Goal: Transaction & Acquisition: Purchase product/service

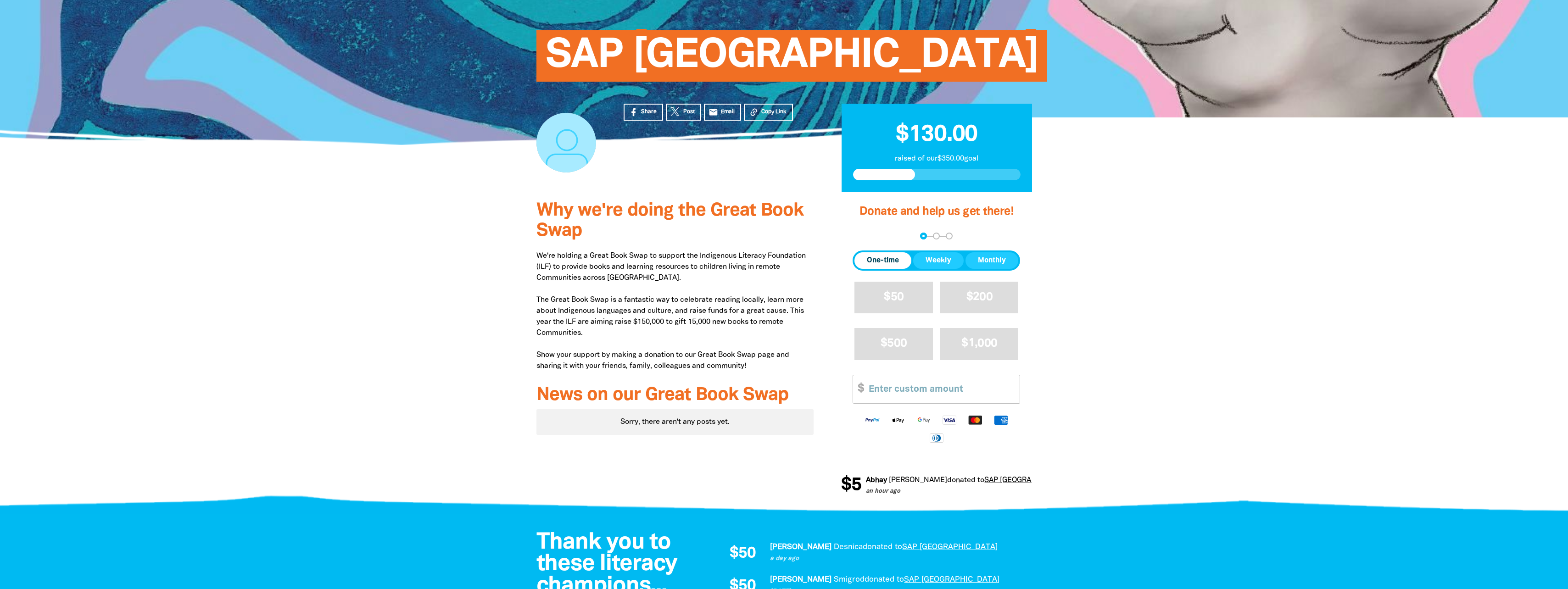
scroll to position [89, 0]
click at [888, 302] on span "$50" at bounding box center [893, 296] width 20 height 10
select select "AU"
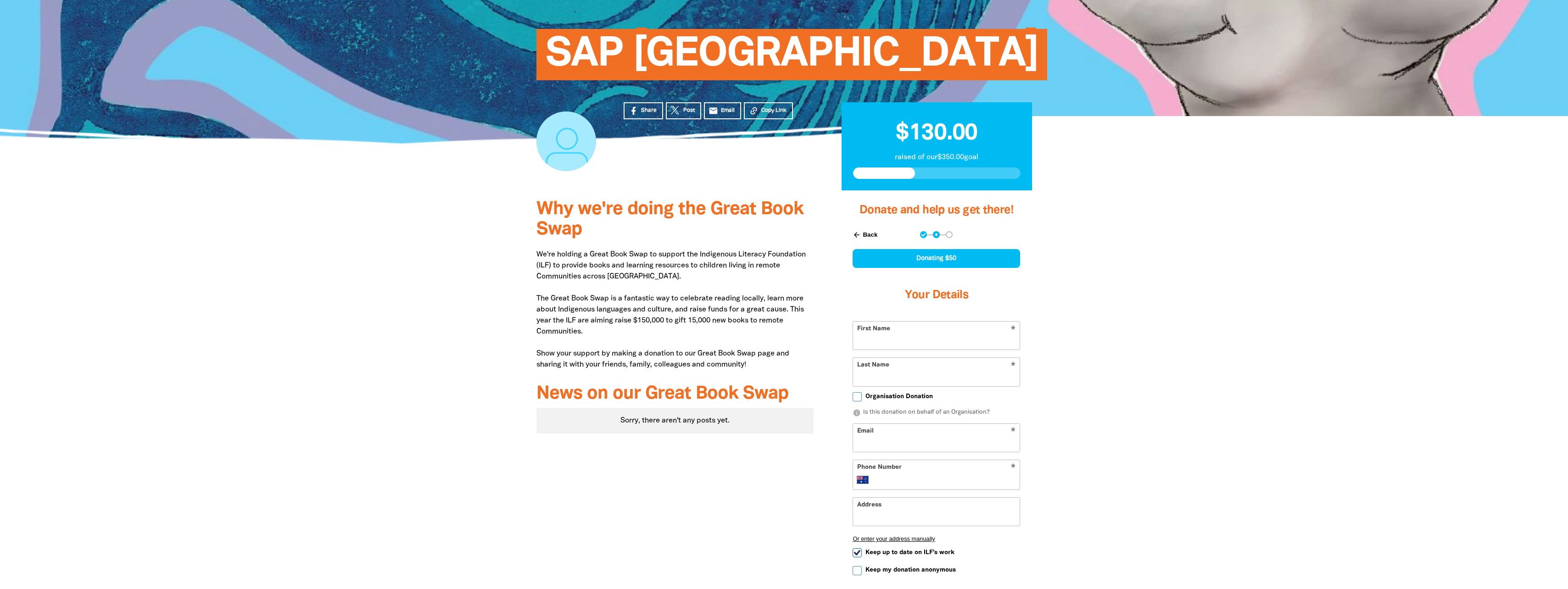
scroll to position [93, 0]
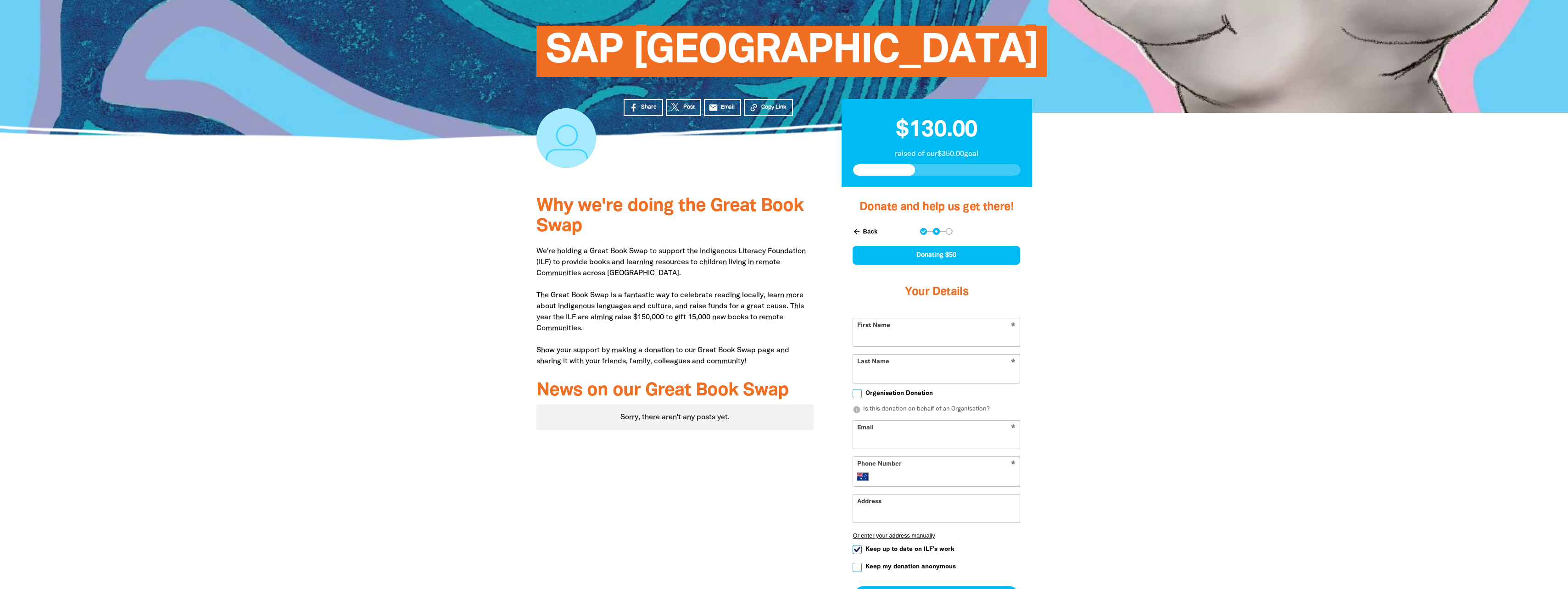
click at [909, 345] on input "First Name" at bounding box center [937, 333] width 166 height 28
type input "[PERSON_NAME]"
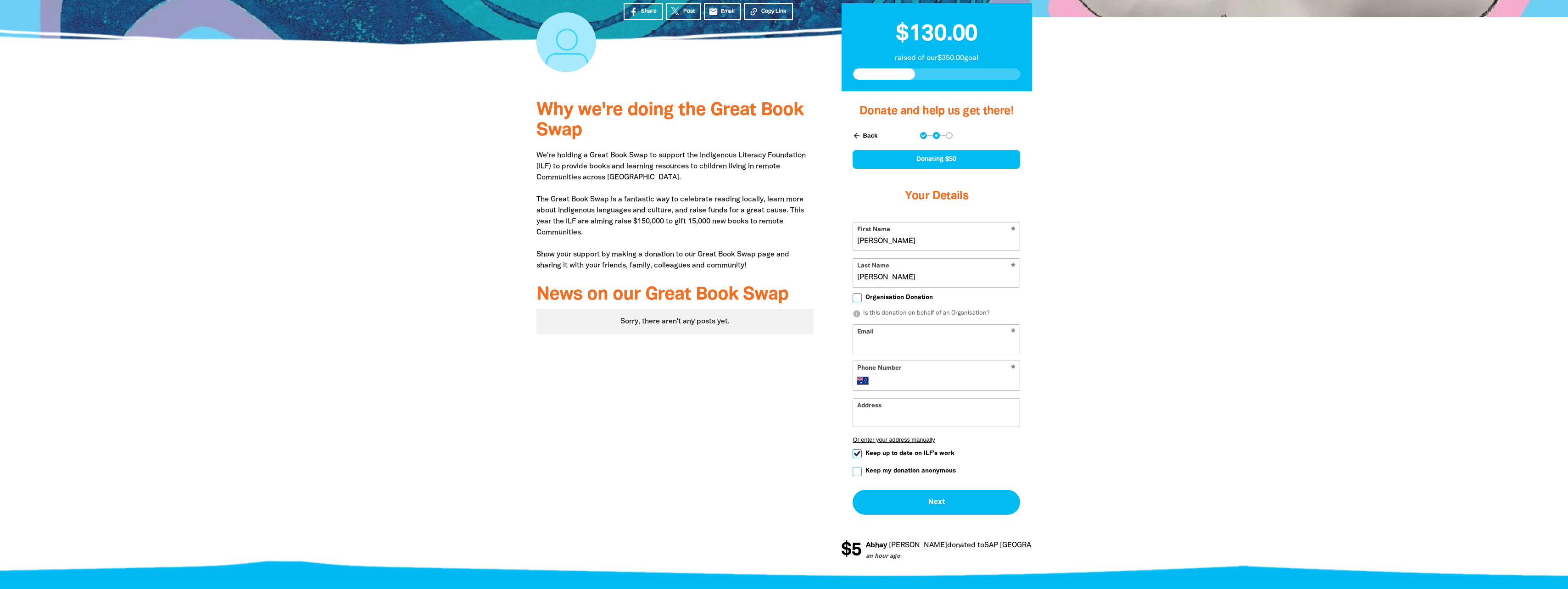
scroll to position [198, 0]
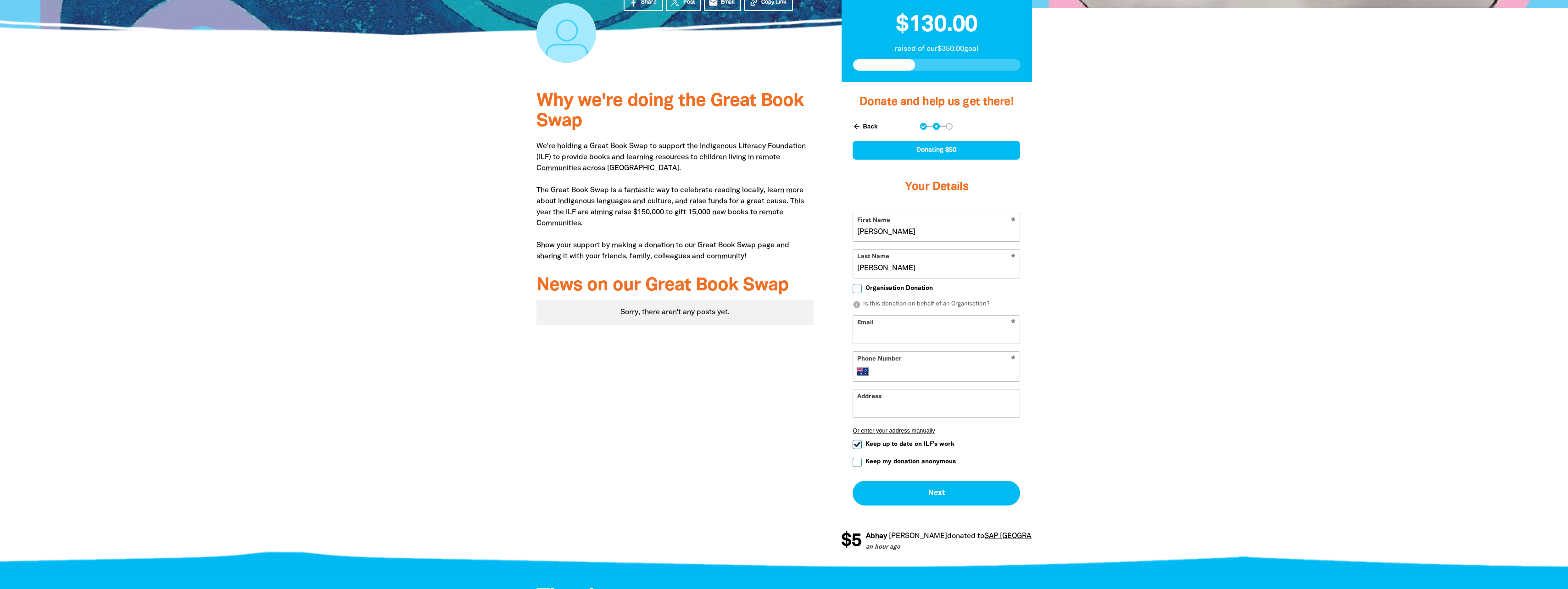
click at [904, 331] on input "Email" at bounding box center [937, 330] width 166 height 28
type input "[PERSON_NAME][EMAIL_ADDRESS][PERSON_NAME][DOMAIN_NAME]"
type input "[PHONE_NUMBER]"
type input "[PERSON_NAME]"
click at [922, 416] on input "[PERSON_NAME]" at bounding box center [937, 404] width 166 height 28
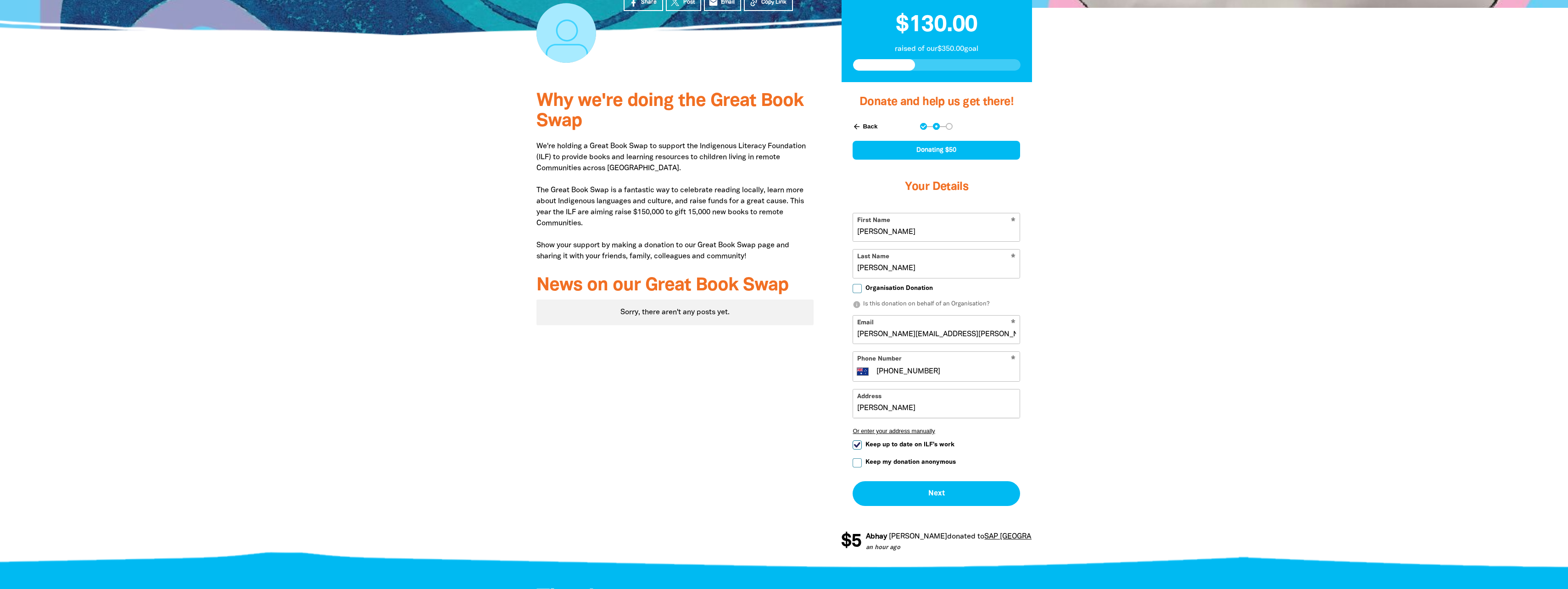
click at [939, 413] on input "[PERSON_NAME]" at bounding box center [937, 404] width 166 height 28
click at [937, 413] on input "[PERSON_NAME]" at bounding box center [937, 404] width 166 height 28
drag, startPoint x: 1144, startPoint y: 463, endPoint x: 1126, endPoint y: 408, distance: 57.9
click at [1135, 425] on div at bounding box center [784, 324] width 1568 height 483
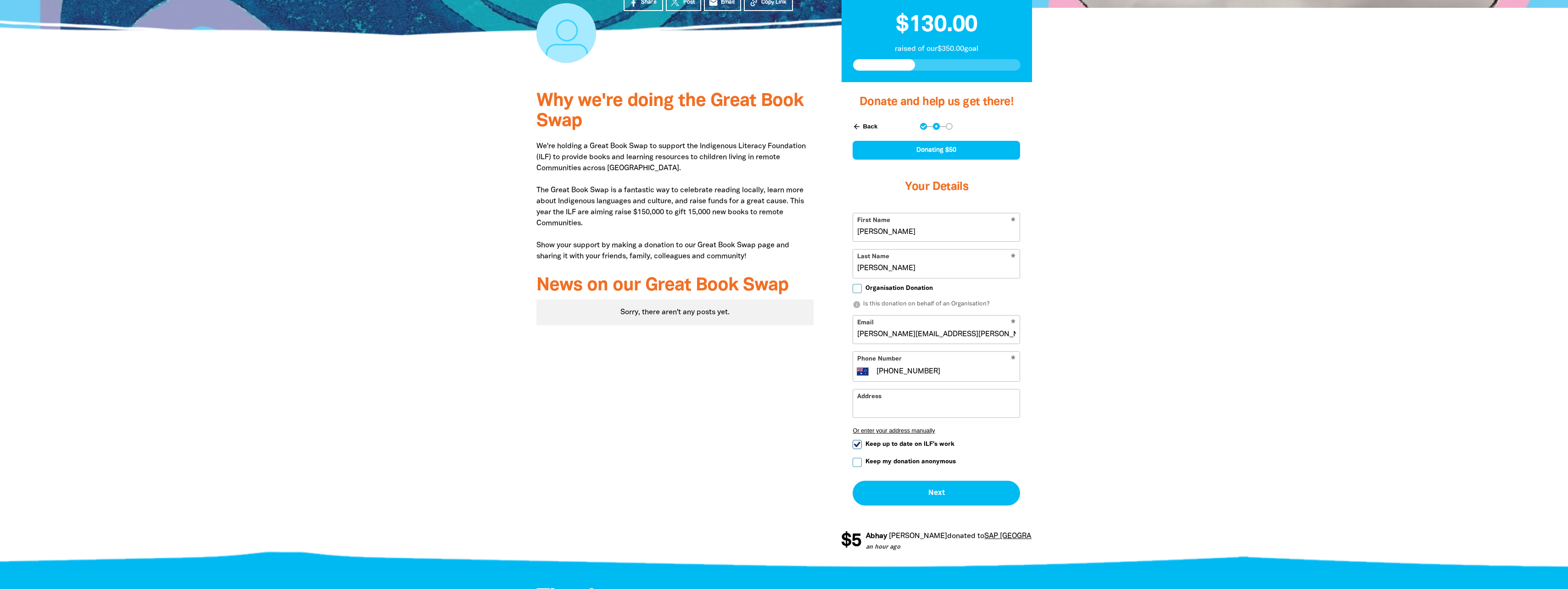
click at [920, 445] on span "Keep up to date on ILF's work" at bounding box center [911, 444] width 89 height 9
click at [862, 445] on input "Keep up to date on ILF's work" at bounding box center [857, 445] width 9 height 9
checkbox input "false"
click at [951, 496] on button "Next chevron_right" at bounding box center [937, 493] width 168 height 25
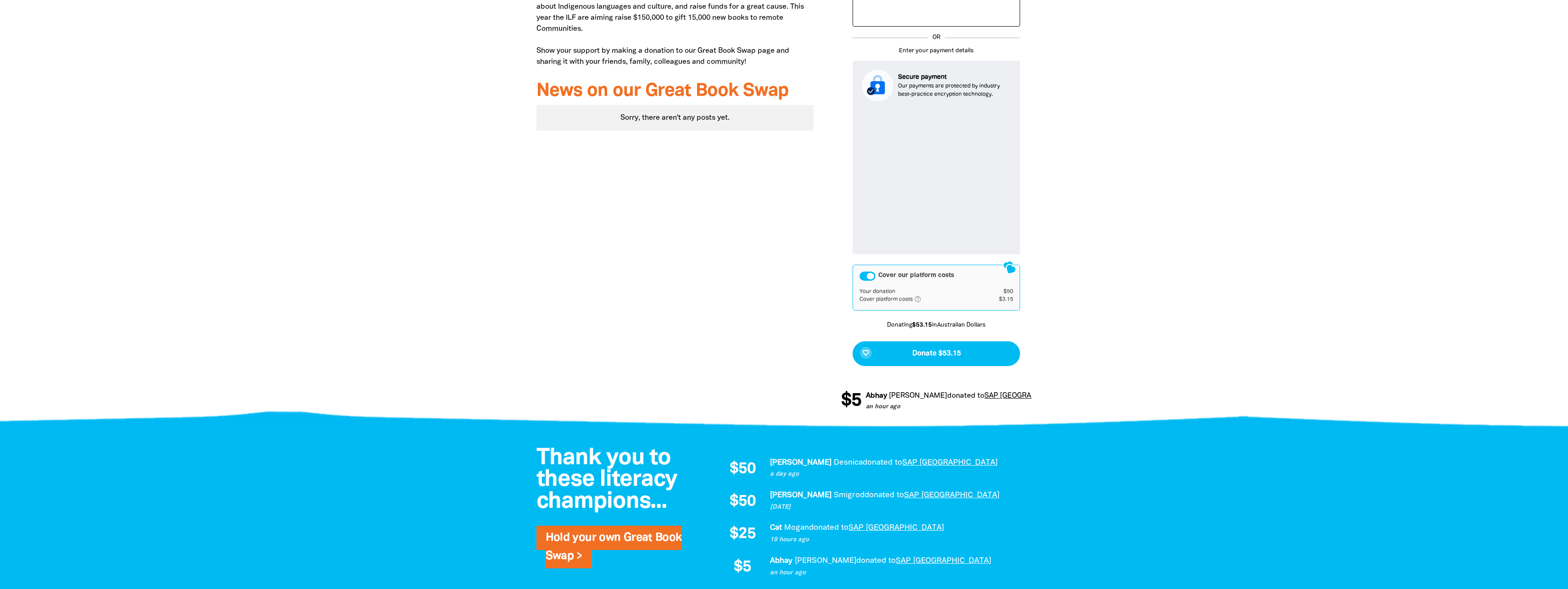
scroll to position [404, 0]
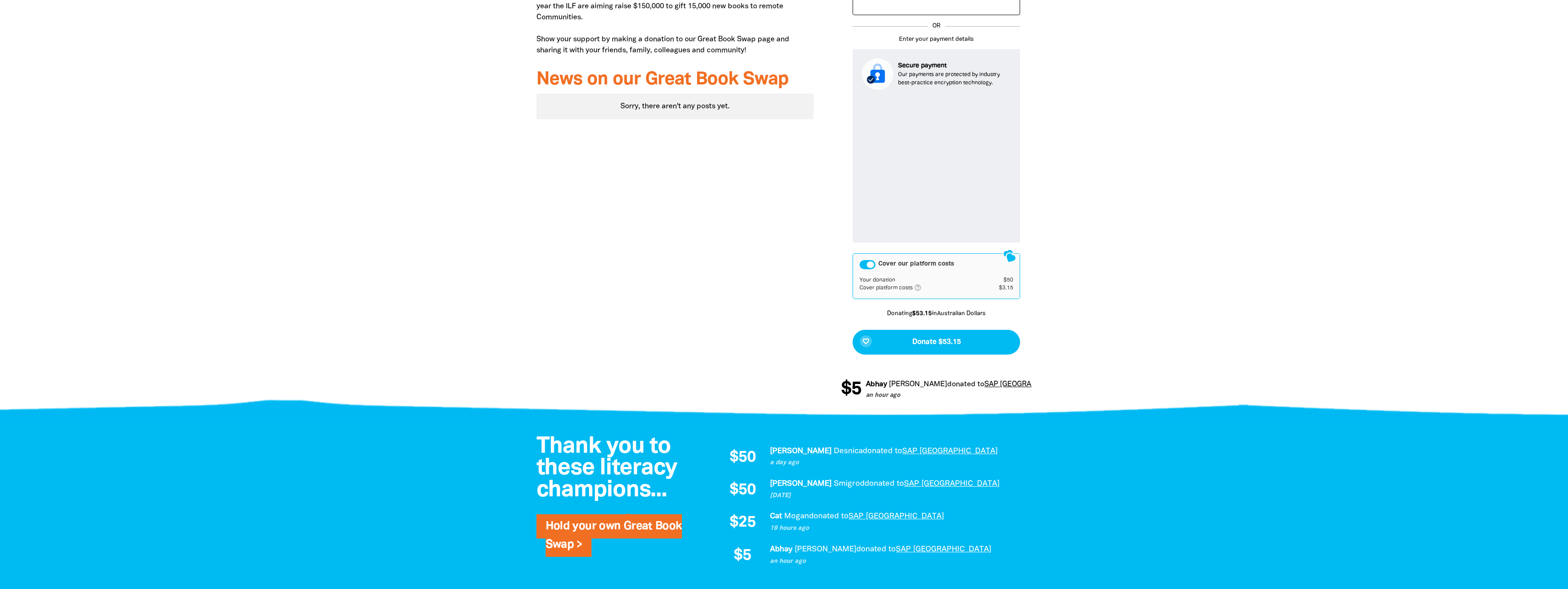
click at [871, 267] on div "Cover our platform costs" at bounding box center [868, 265] width 16 height 9
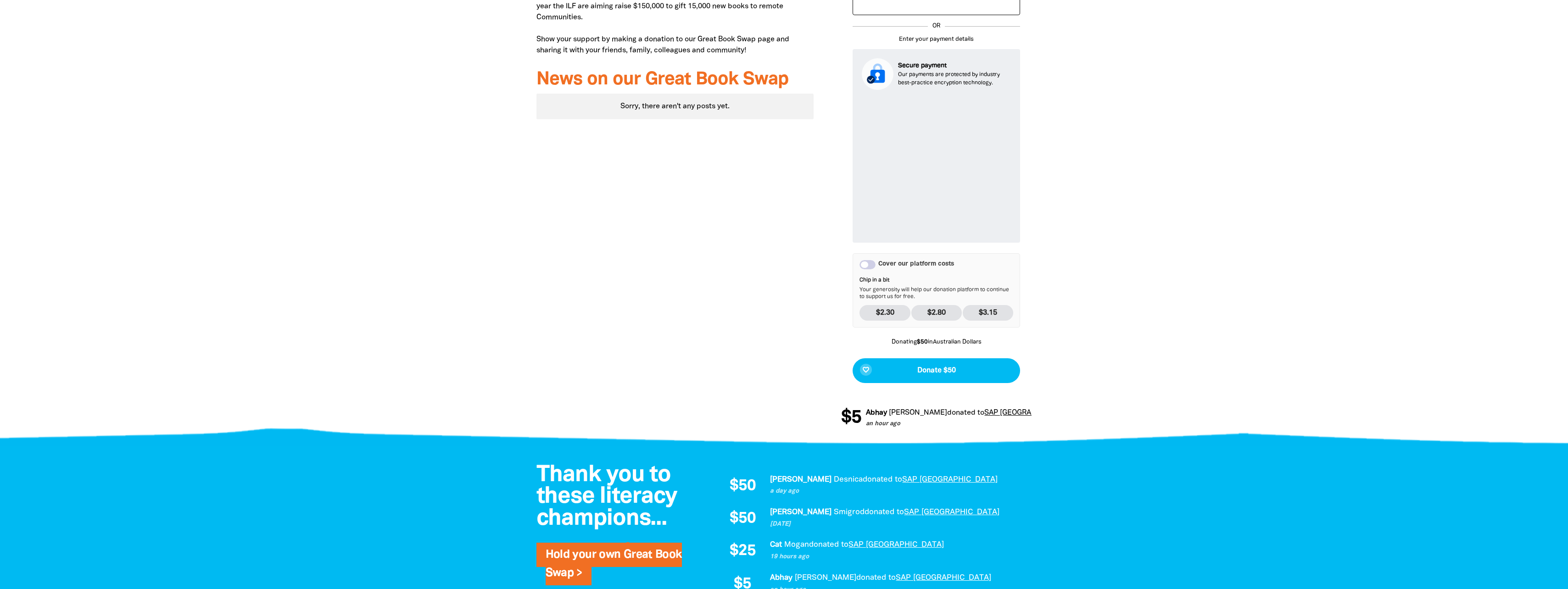
click at [871, 267] on div "Cover our platform costs" at bounding box center [868, 265] width 16 height 9
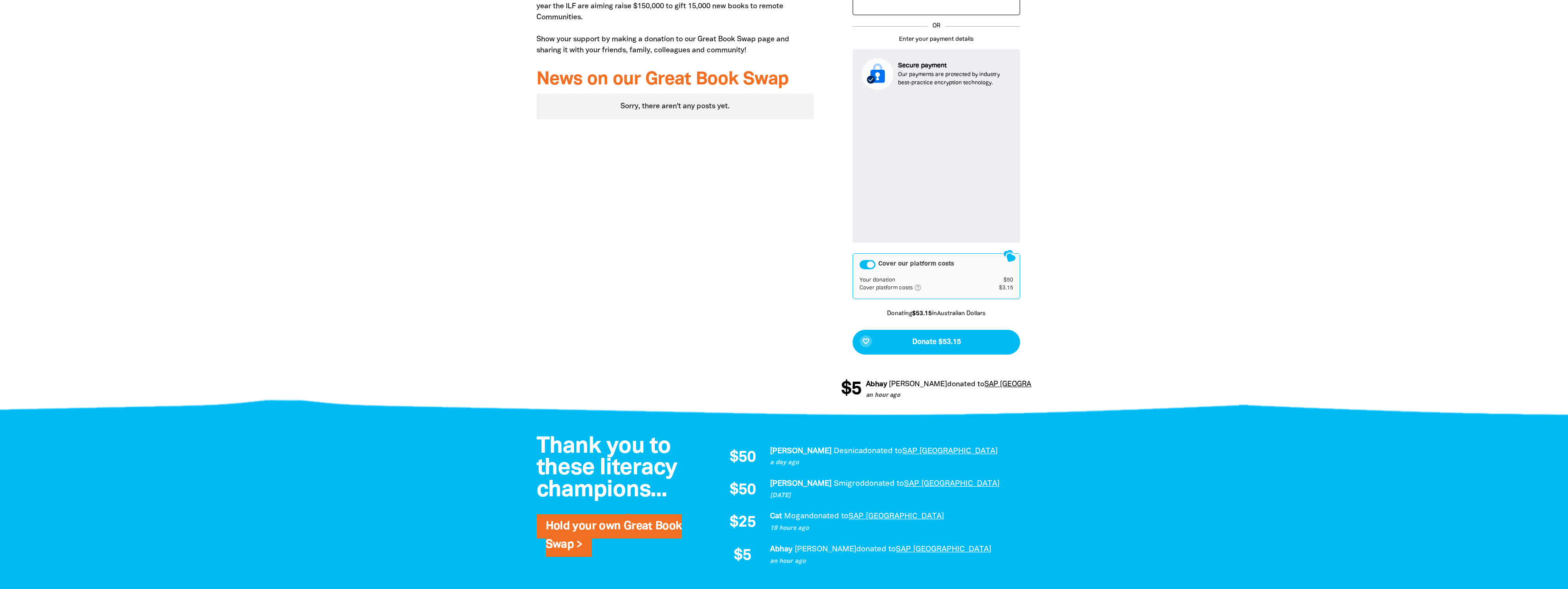
click at [871, 267] on div "Cover our platform costs" at bounding box center [868, 265] width 16 height 9
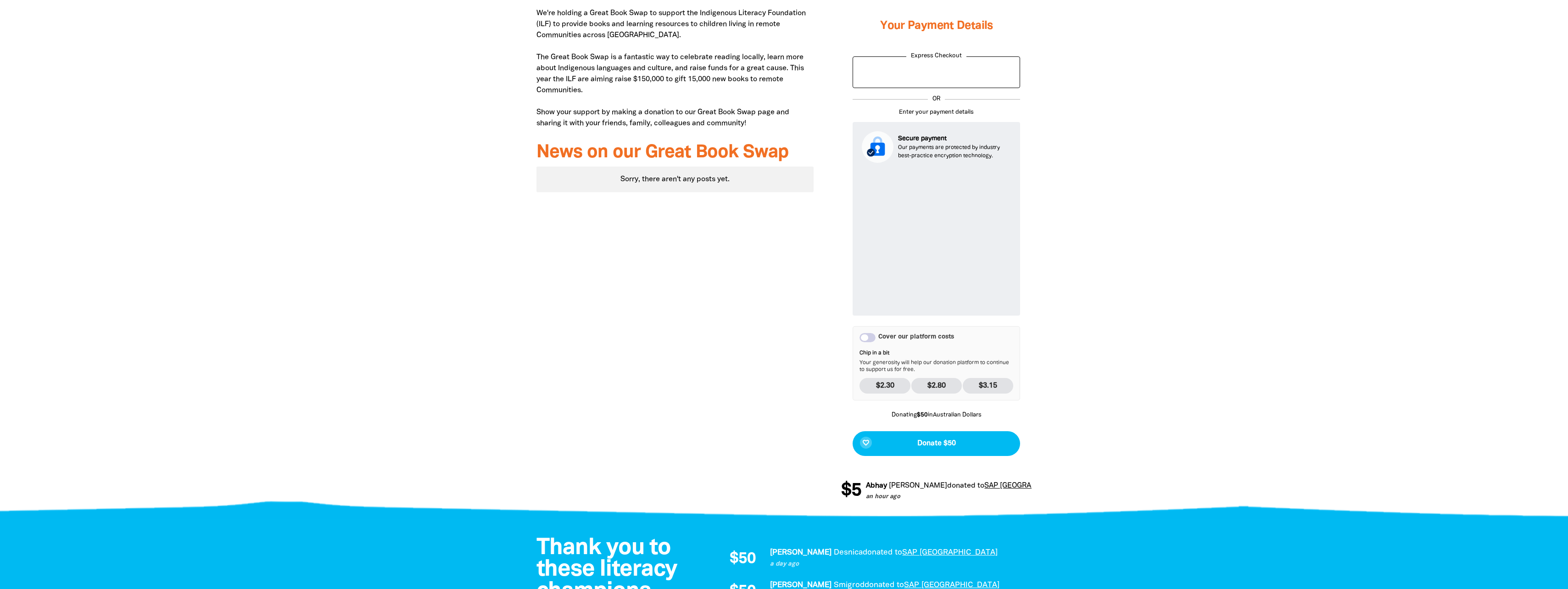
scroll to position [362, 0]
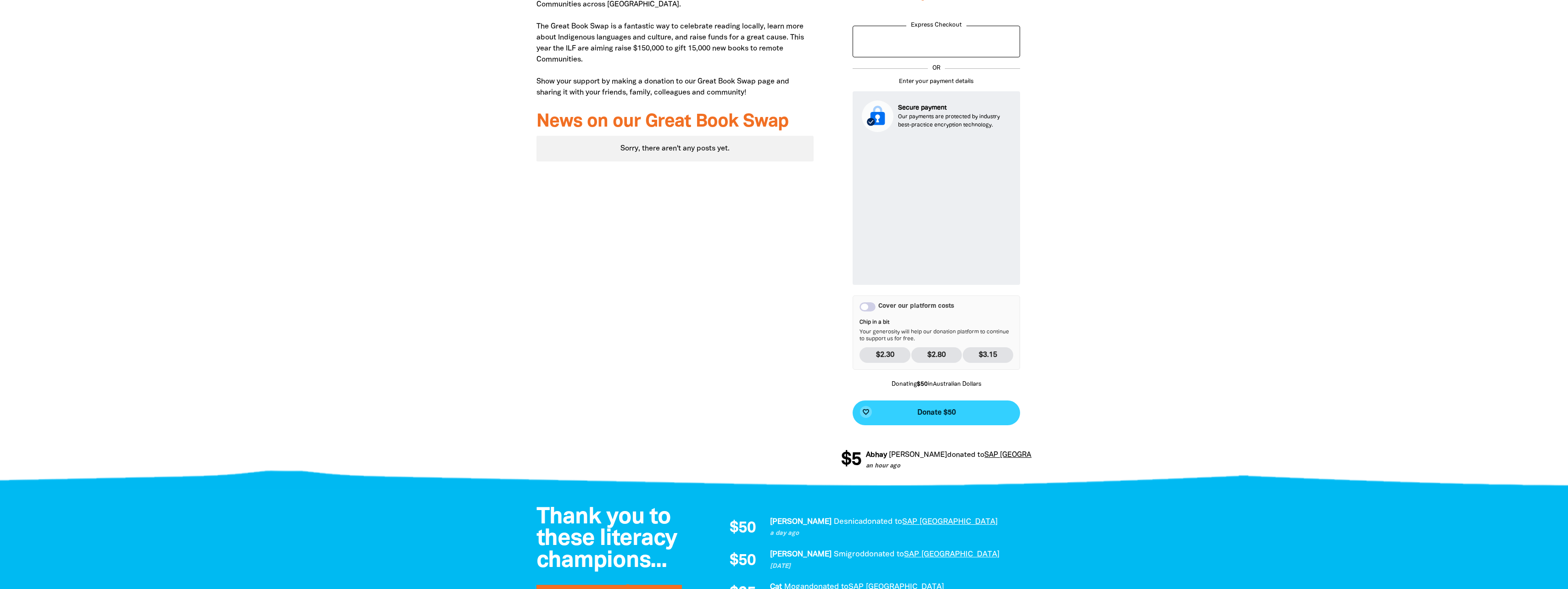
click at [951, 414] on span "Donate $50" at bounding box center [937, 413] width 38 height 7
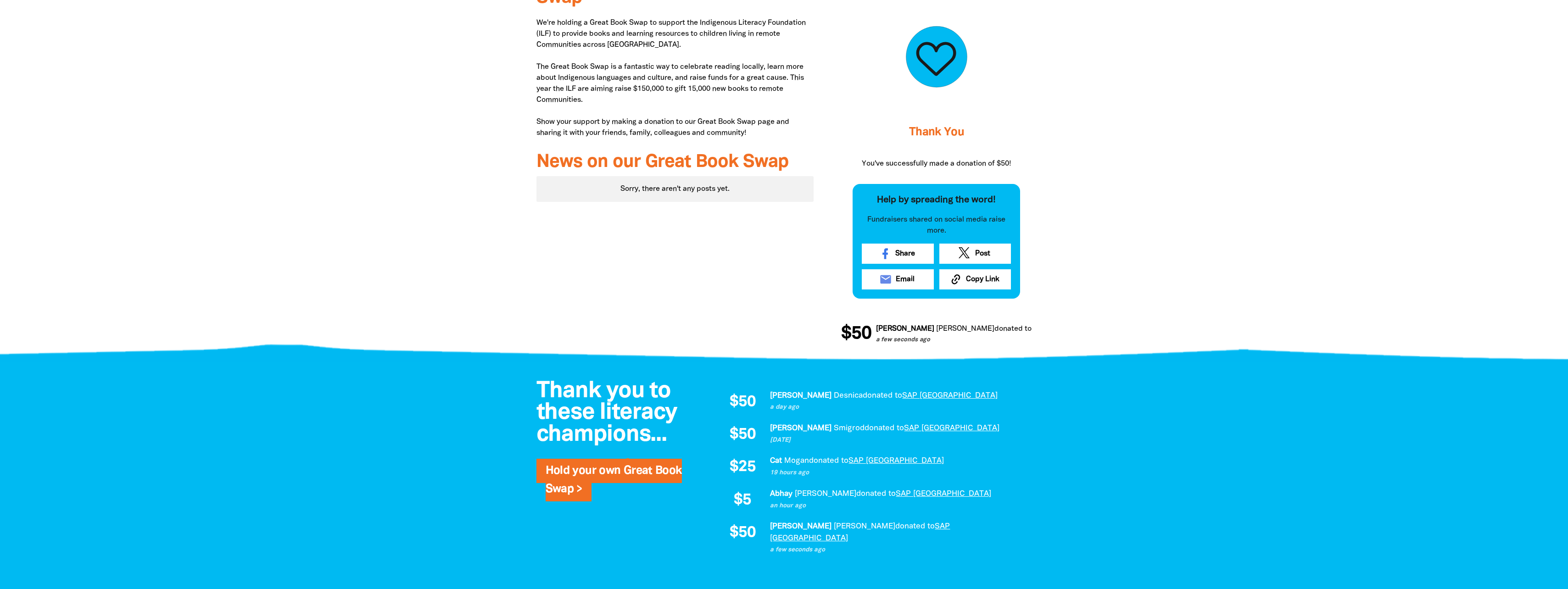
scroll to position [0, 0]
